Goal: Task Accomplishment & Management: Complete application form

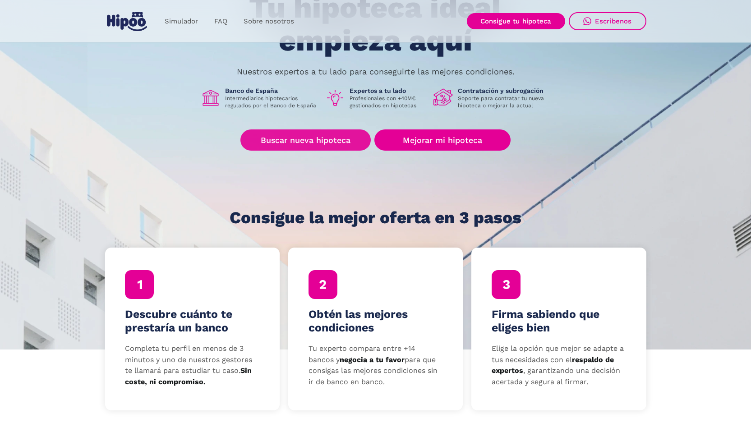
scroll to position [95, 0]
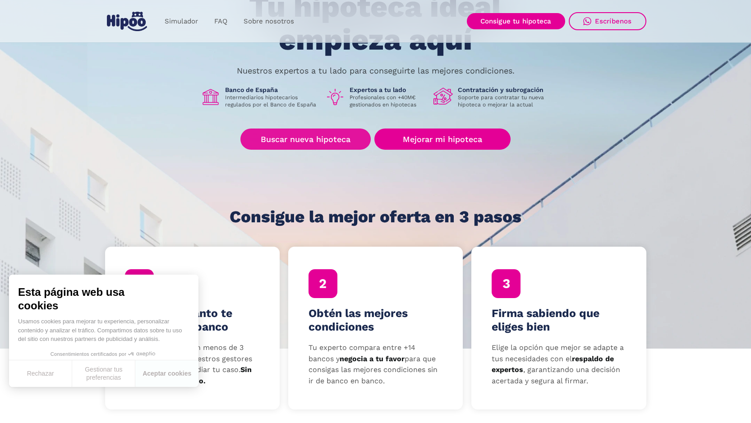
click at [288, 149] on link "Buscar nueva hipoteca" at bounding box center [305, 139] width 130 height 21
click at [311, 142] on link "Buscar nueva hipoteca" at bounding box center [305, 139] width 130 height 21
